Goal: Transaction & Acquisition: Subscribe to service/newsletter

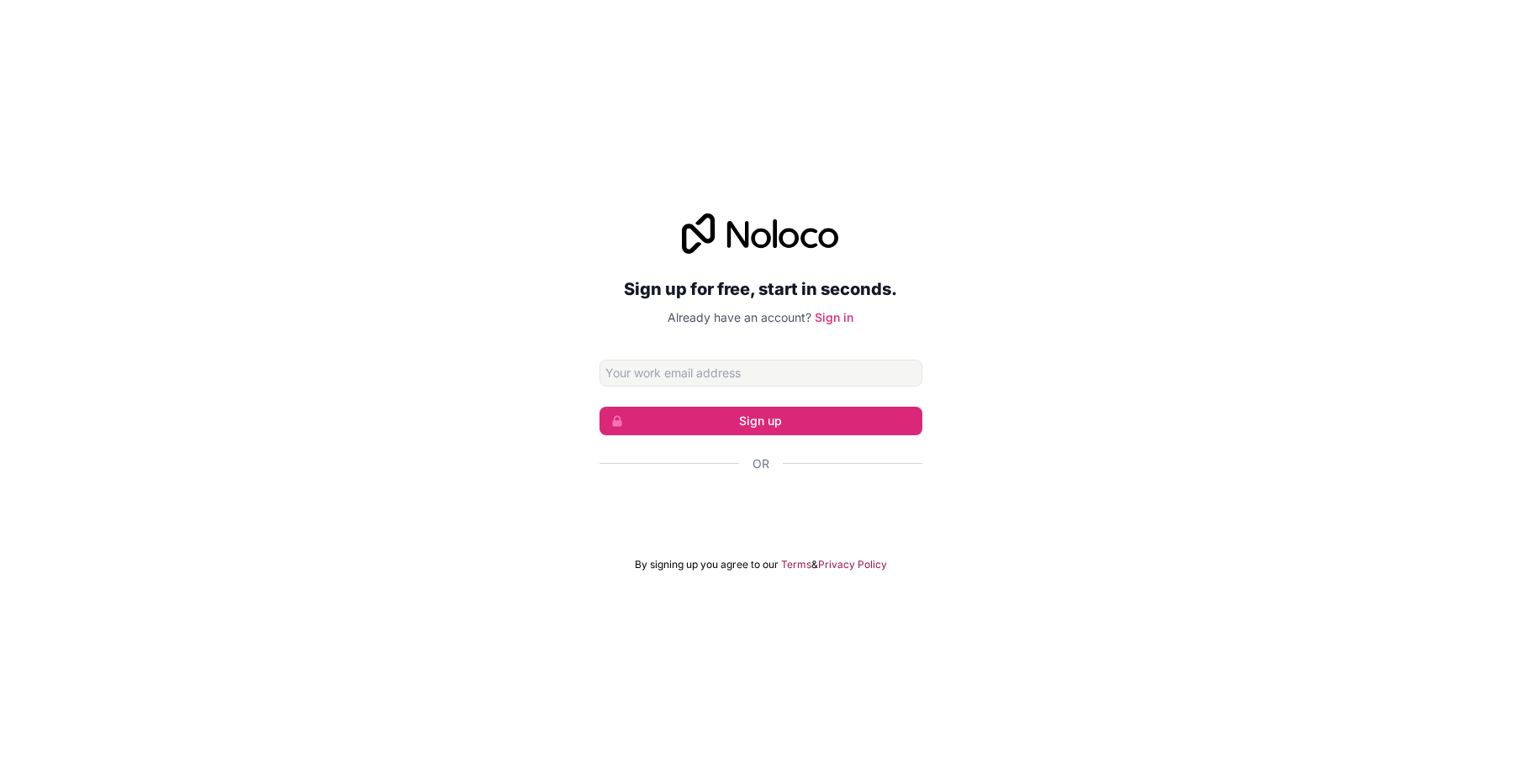
click at [684, 507] on div "Sign in with Google. Opens in new tab" at bounding box center [760, 509] width 323 height 37
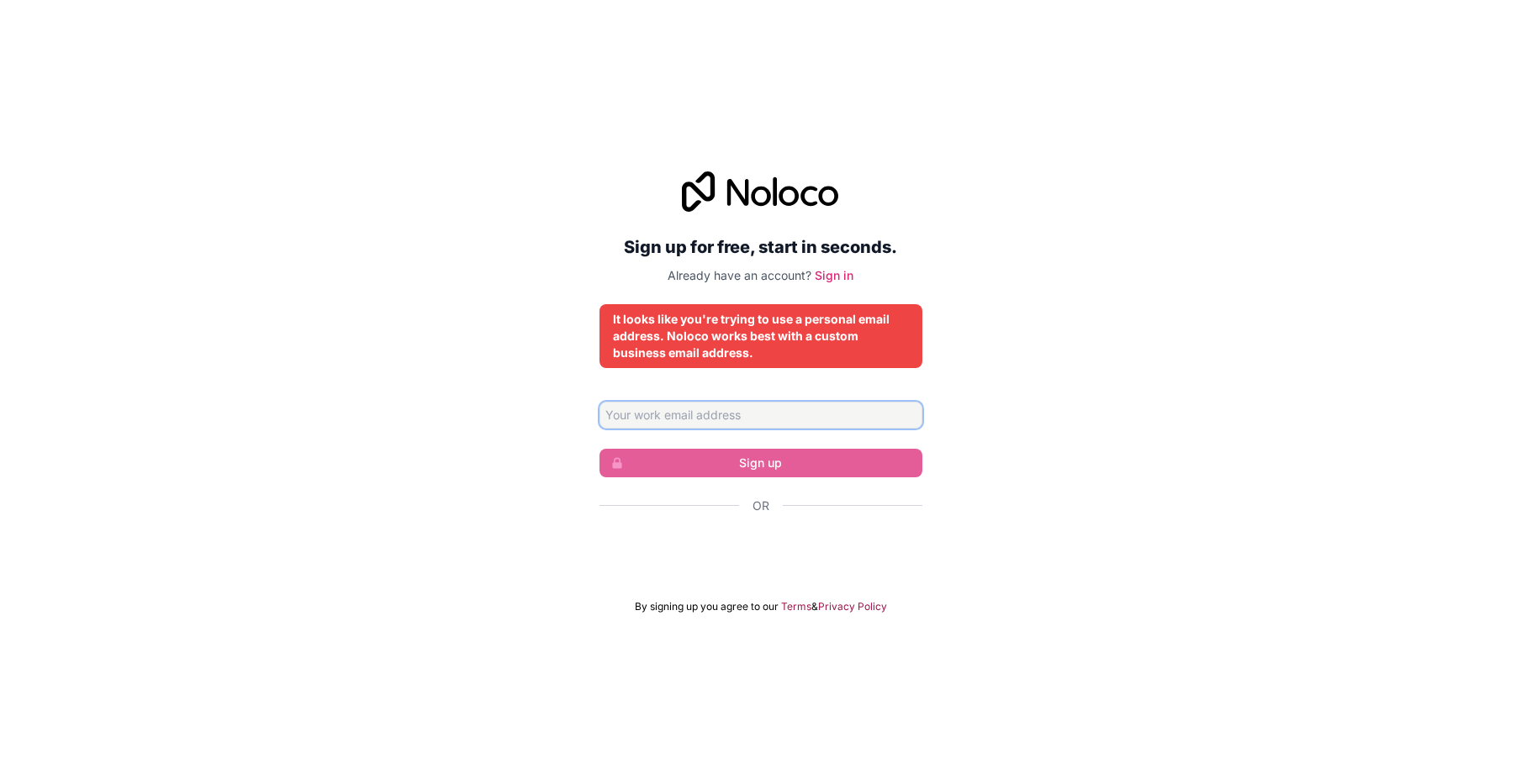
click at [697, 415] on input "Email address" at bounding box center [760, 416] width 323 height 27
click at [280, 428] on div "Sign up for free, start in seconds. Already have an account? Sign in It looks l…" at bounding box center [760, 392] width 1521 height 489
click at [666, 415] on input "Email address" at bounding box center [760, 416] width 323 height 27
type input "raun.poon07@gmail.com"
drag, startPoint x: 760, startPoint y: 321, endPoint x: 906, endPoint y: 320, distance: 146.0
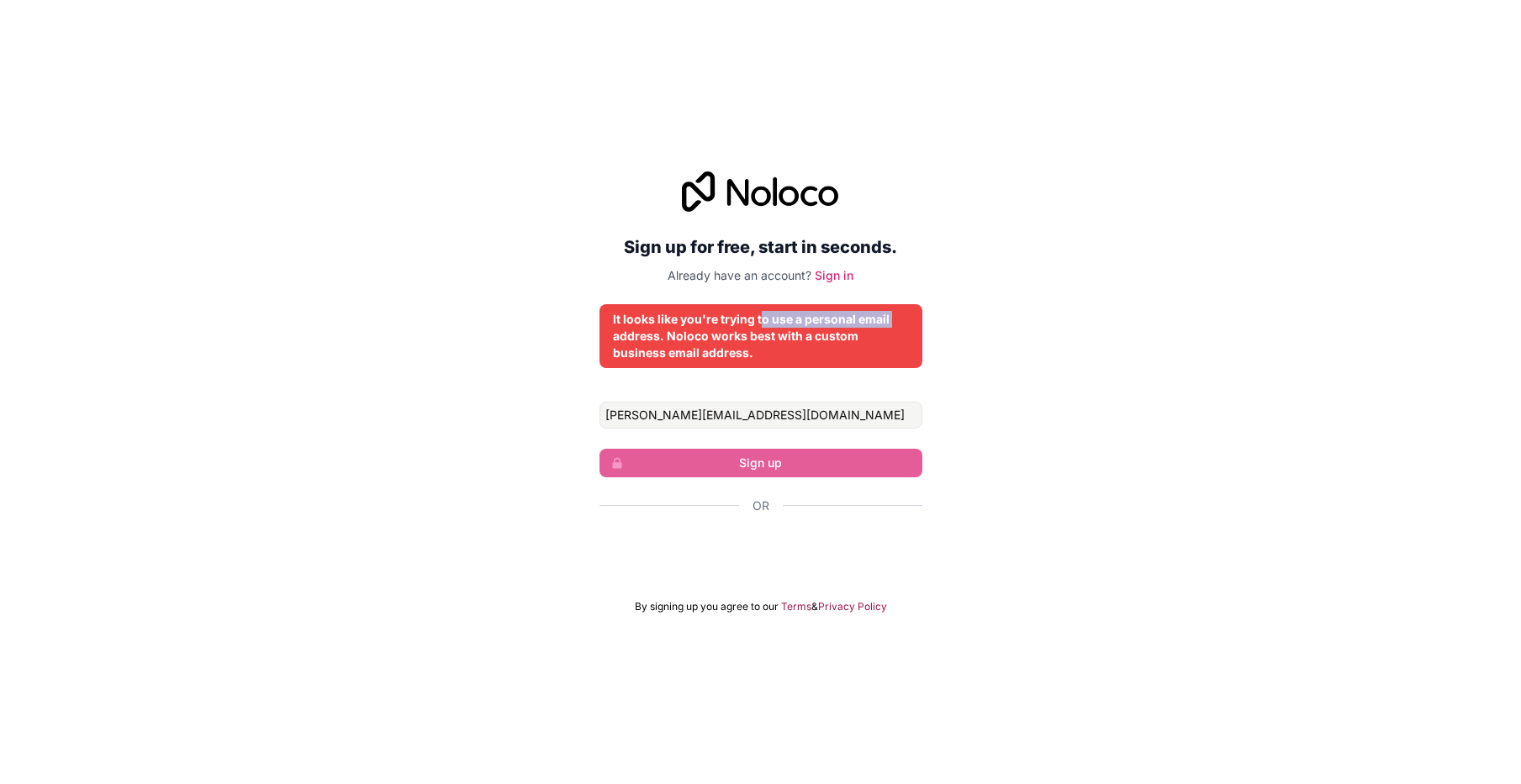
click at [906, 320] on div "It looks like you're trying to use a personal email address. Noloco works best …" at bounding box center [760, 337] width 296 height 51
drag, startPoint x: 694, startPoint y: 340, endPoint x: 868, endPoint y: 334, distance: 174.1
click at [868, 334] on div "It looks like you're trying to use a personal email address. Noloco works best …" at bounding box center [760, 337] width 296 height 51
drag, startPoint x: 636, startPoint y: 359, endPoint x: 772, endPoint y: 357, distance: 136.0
click at [772, 357] on div "It looks like you're trying to use a personal email address. Noloco works best …" at bounding box center [760, 337] width 296 height 51
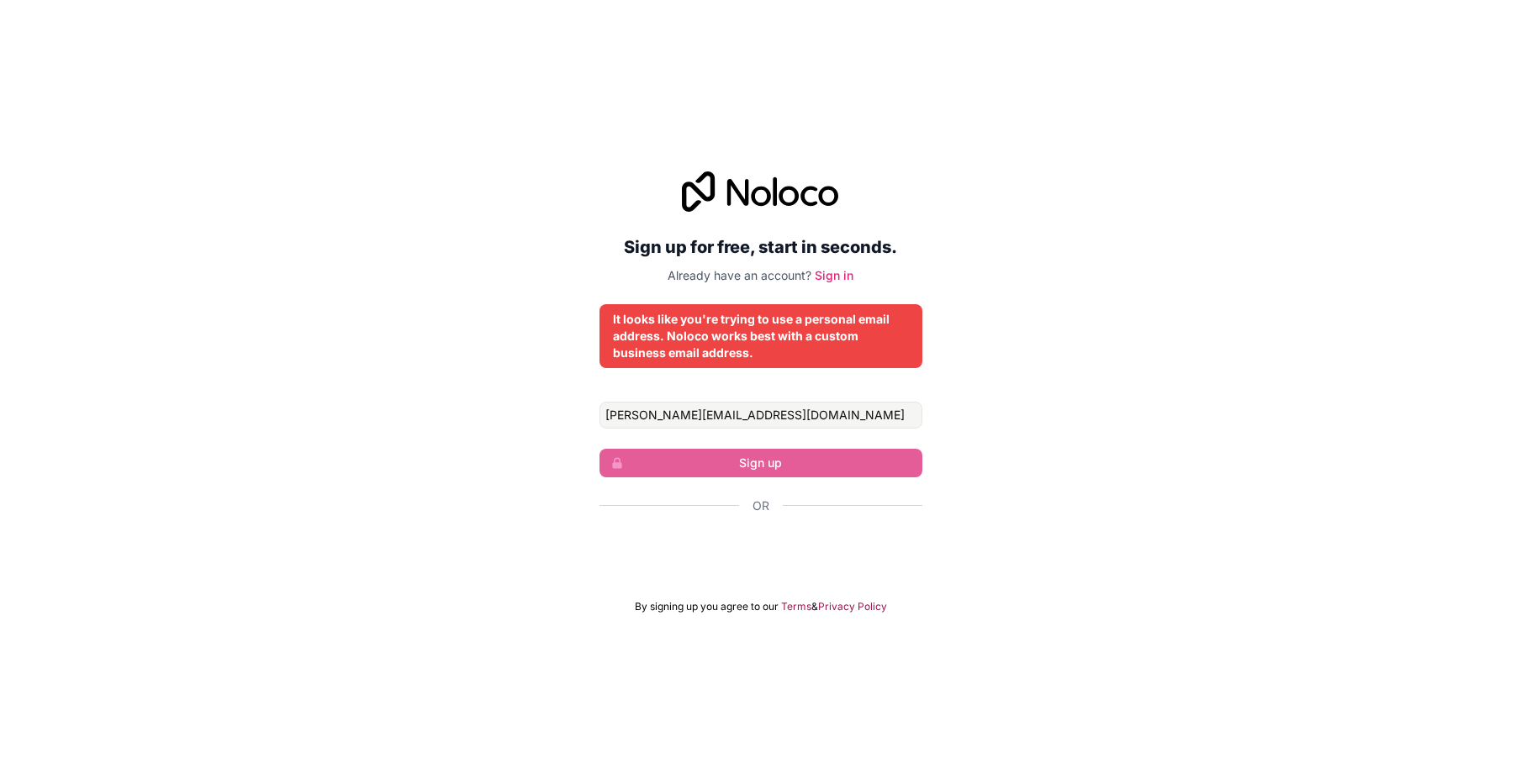
click at [772, 357] on div "It looks like you're trying to use a personal email address. Noloco works best …" at bounding box center [760, 337] width 296 height 51
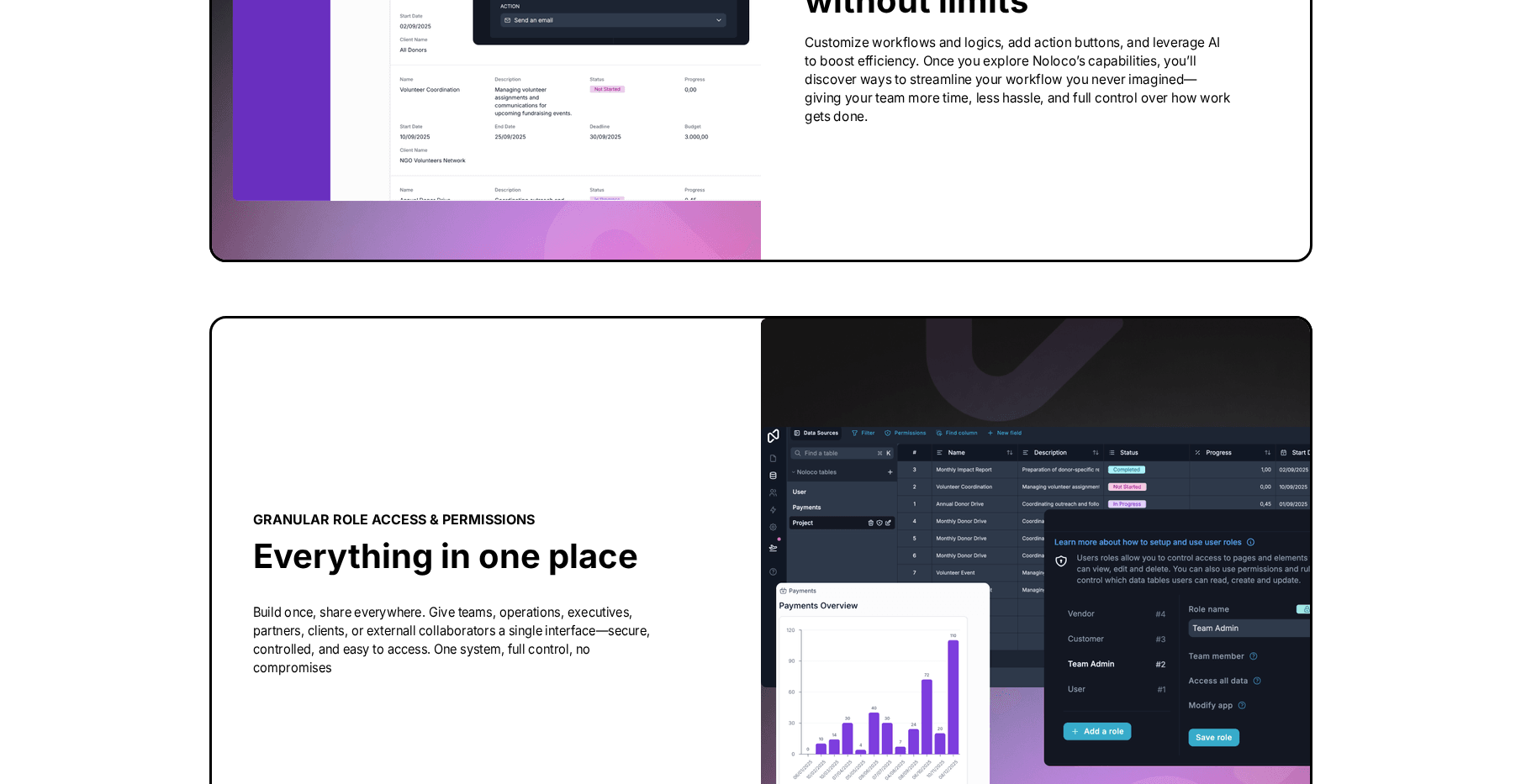
scroll to position [2900, 0]
